Goal: Task Accomplishment & Management: Use online tool/utility

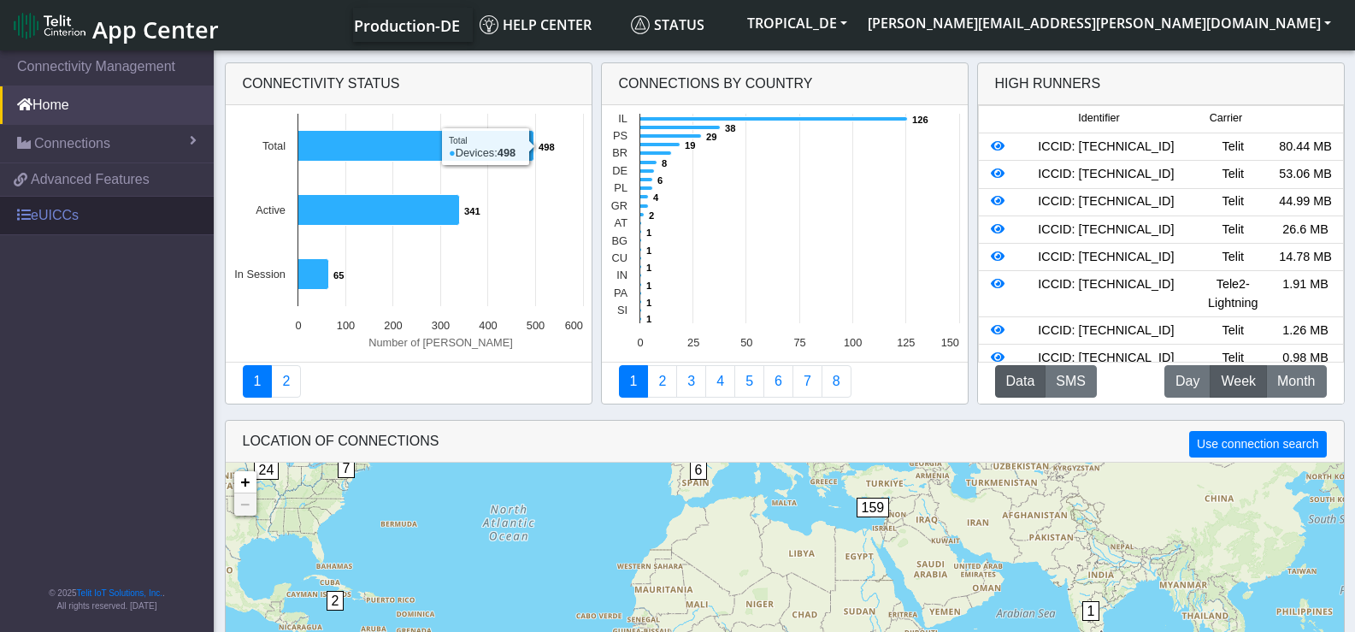
click at [44, 216] on link "eUICCs" at bounding box center [107, 216] width 214 height 38
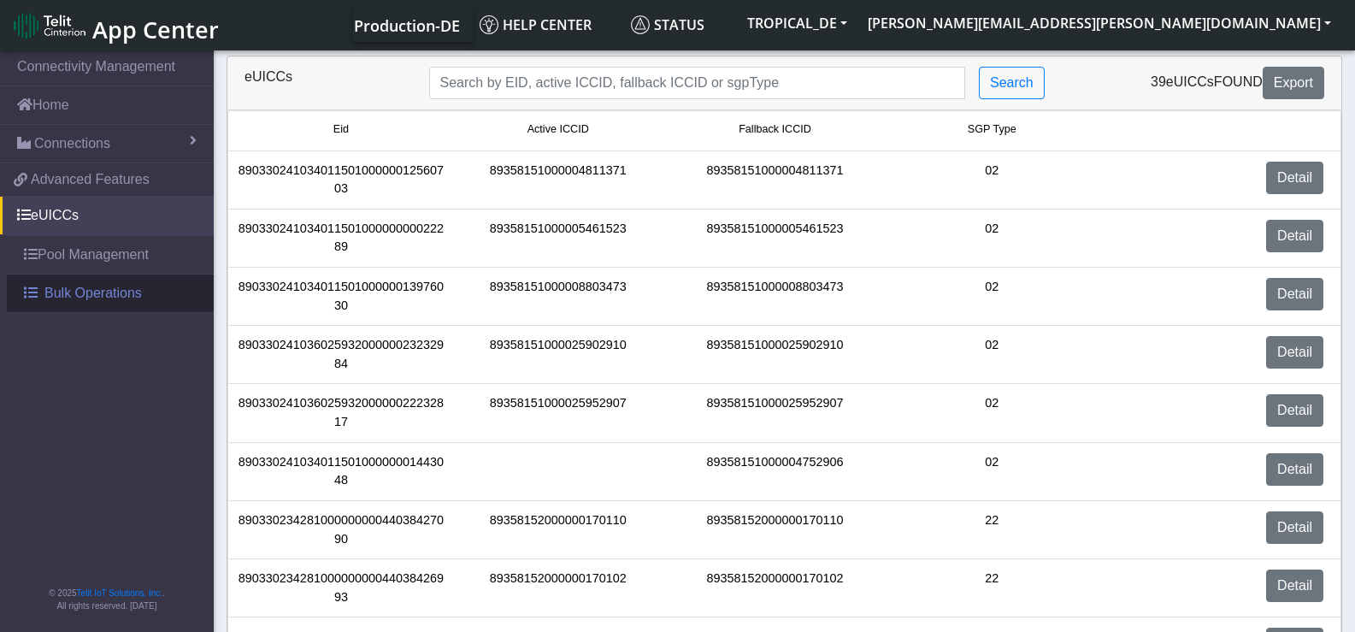
click at [105, 294] on span "Bulk Operations" at bounding box center [92, 293] width 97 height 21
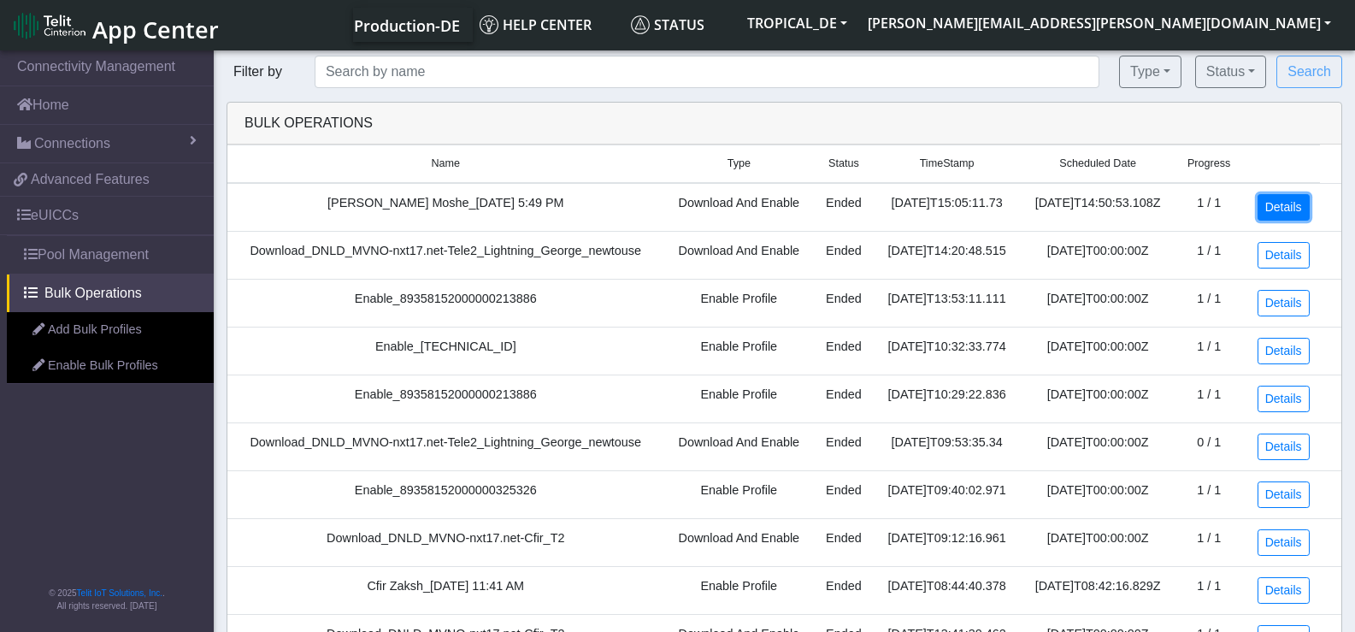
click at [1277, 211] on link "Details" at bounding box center [1284, 207] width 52 height 27
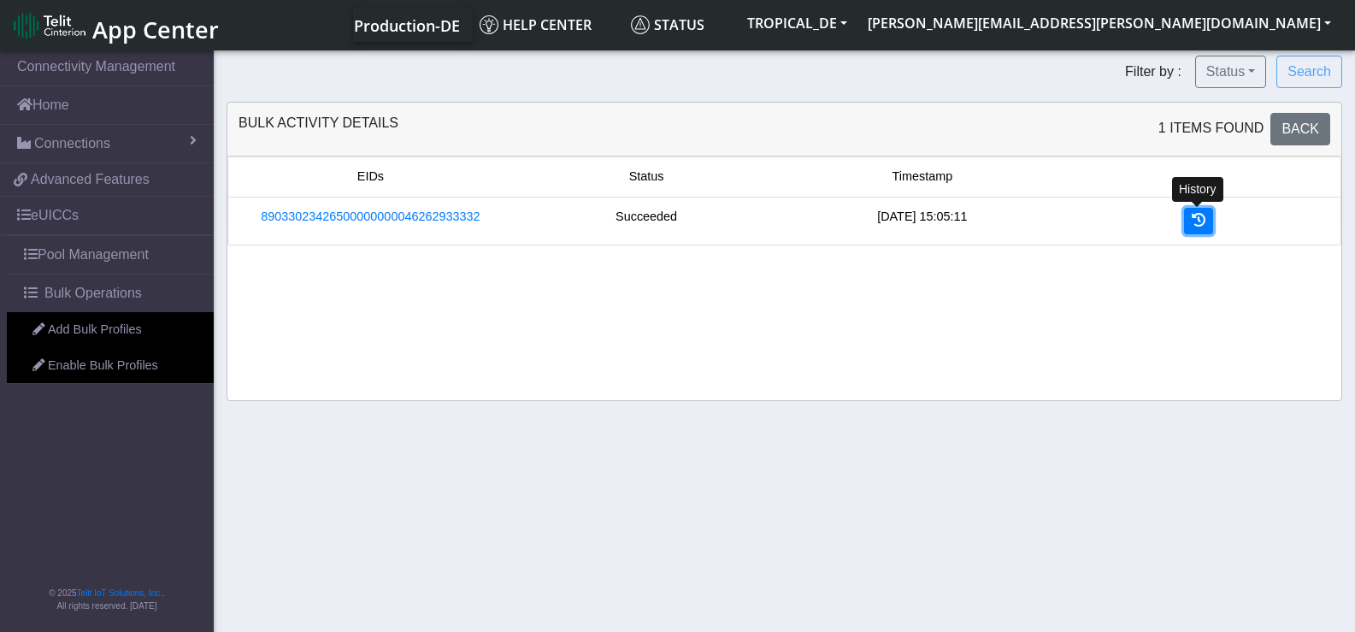
click at [1212, 215] on link at bounding box center [1198, 221] width 29 height 27
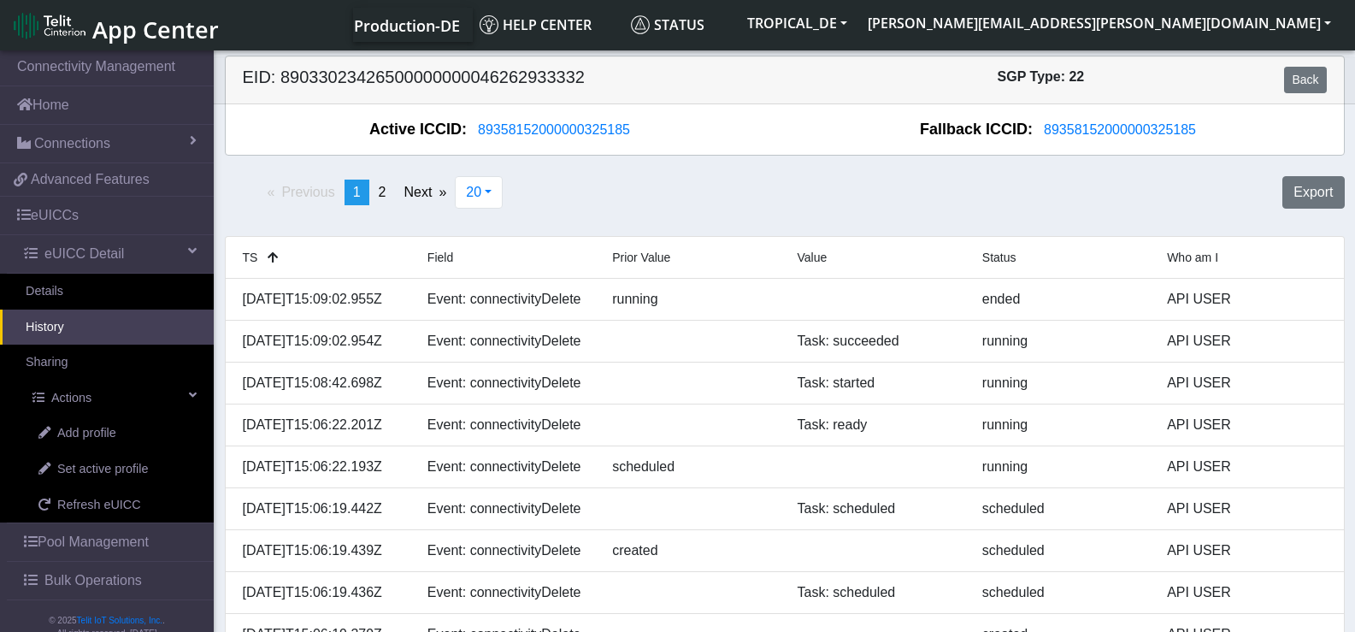
click at [101, 586] on span "Bulk Operations" at bounding box center [92, 580] width 97 height 21
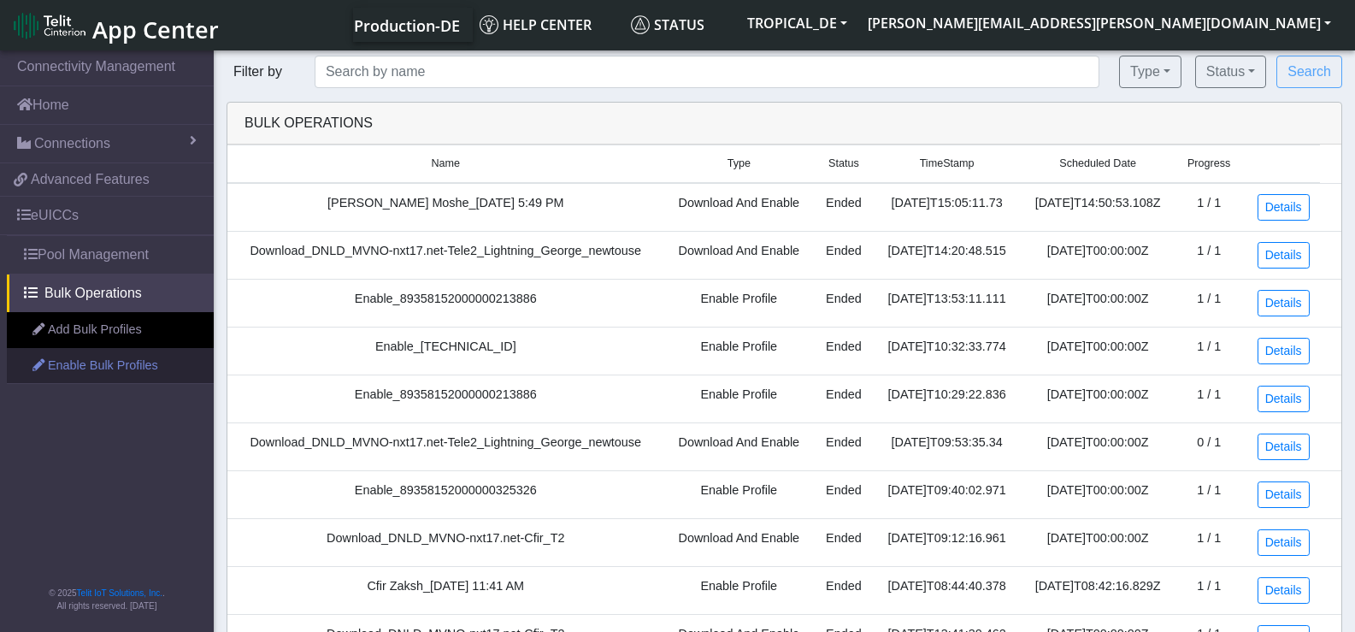
click at [127, 372] on link "Enable Bulk Profiles" at bounding box center [110, 366] width 207 height 36
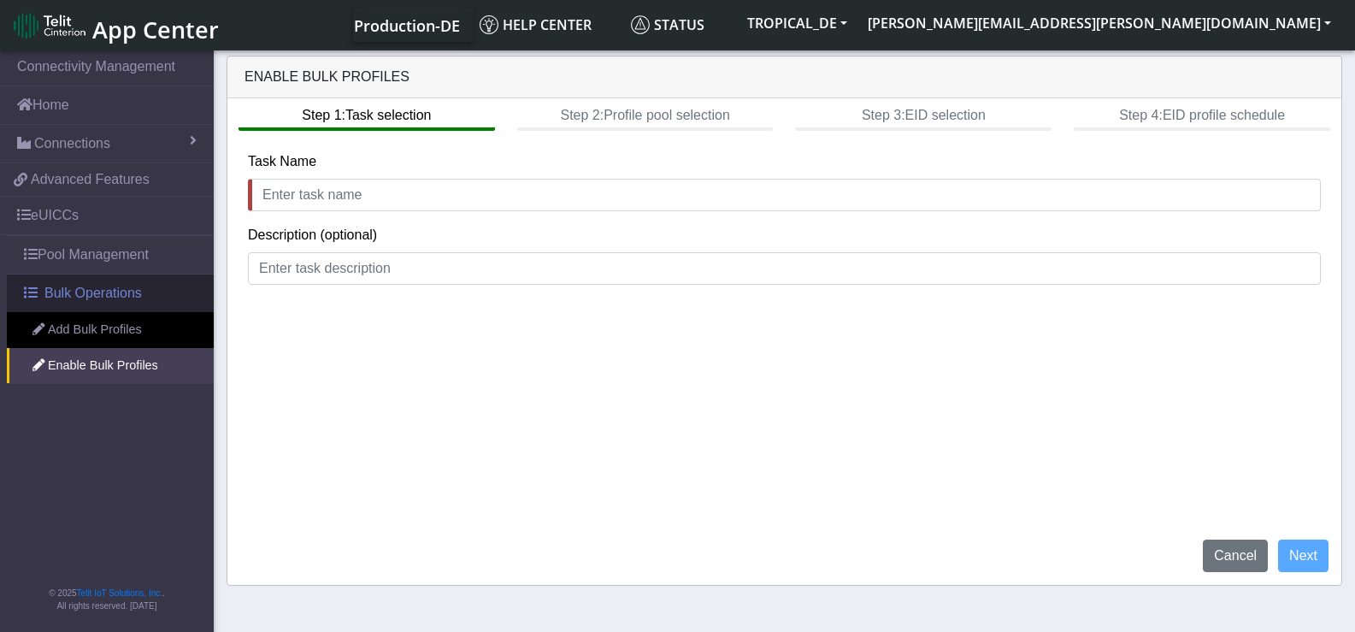
click at [79, 286] on span "Bulk Operations" at bounding box center [92, 293] width 97 height 21
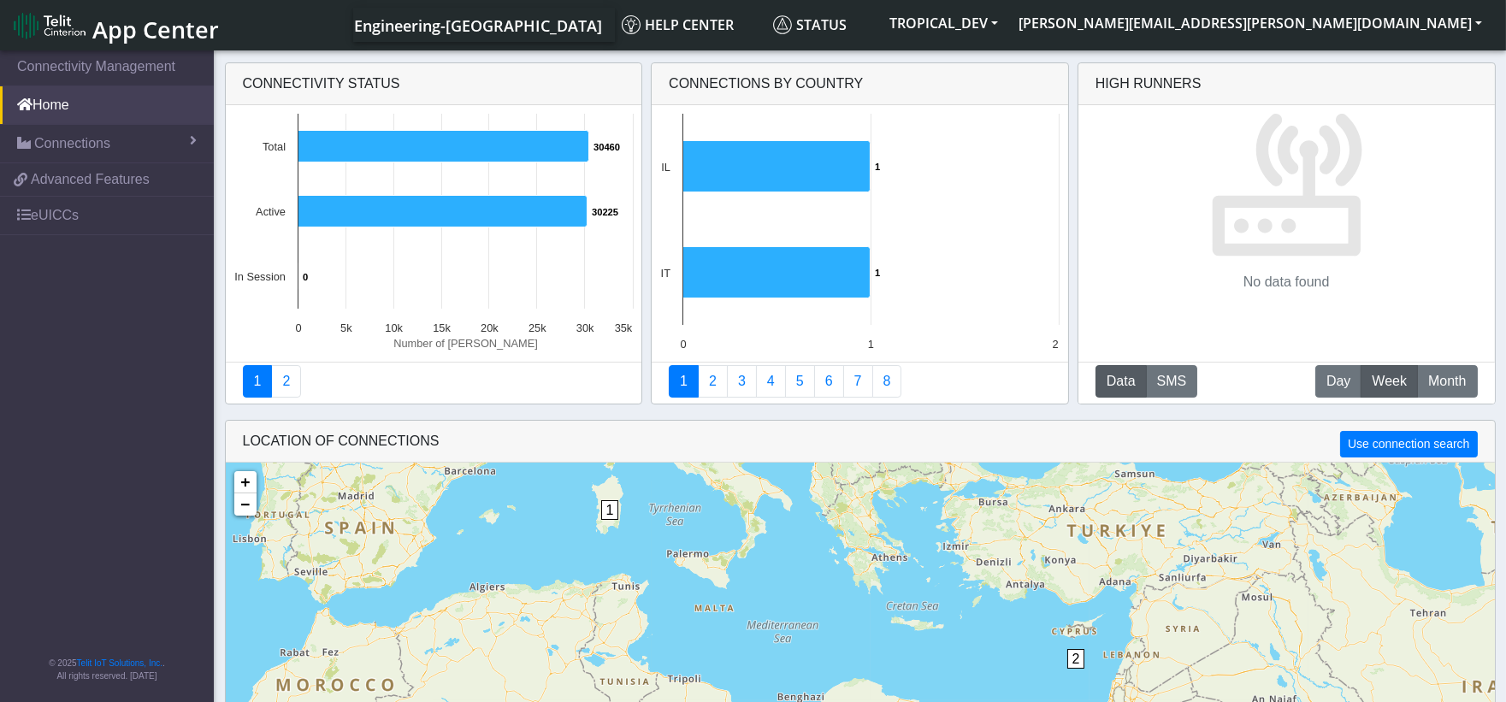
click at [98, 23] on span "App Center" at bounding box center [155, 30] width 127 height 32
